Goal: Task Accomplishment & Management: Manage account settings

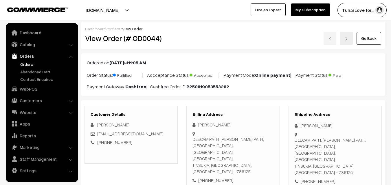
scroll to position [384, 0]
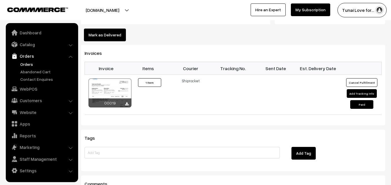
click at [26, 65] on link "Orders" at bounding box center [47, 64] width 57 height 6
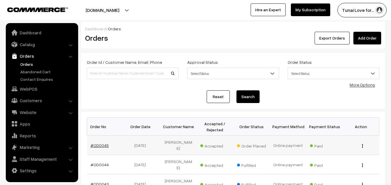
click at [100, 143] on link "#OD0045" at bounding box center [100, 145] width 18 height 5
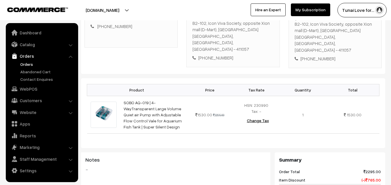
scroll to position [116, 0]
click at [27, 64] on link "Orders" at bounding box center [47, 64] width 57 height 6
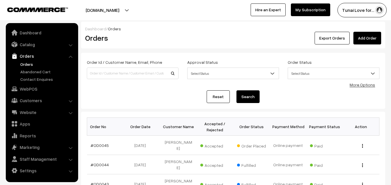
click at [32, 65] on link "Orders" at bounding box center [47, 64] width 57 height 6
click at [30, 65] on link "Orders" at bounding box center [47, 64] width 57 height 6
click at [101, 143] on link "#OD0045" at bounding box center [100, 145] width 18 height 5
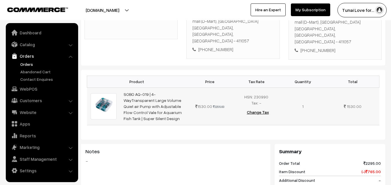
scroll to position [145, 0]
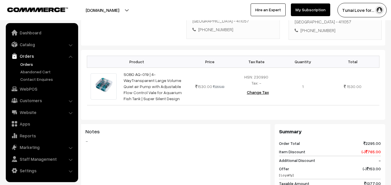
click at [181, 11] on div at bounding box center [96, 10] width 190 height 14
click at [30, 65] on link "Orders" at bounding box center [47, 64] width 57 height 6
